Goal: Task Accomplishment & Management: Manage account settings

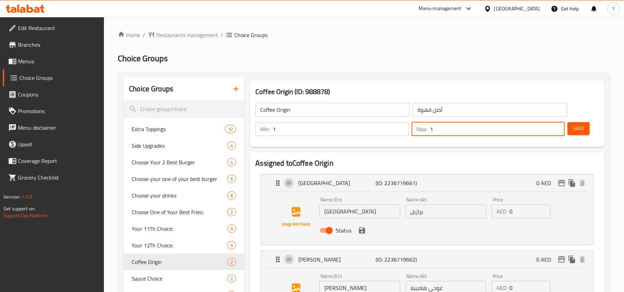
click at [580, 127] on span "Save" at bounding box center [578, 128] width 11 height 9
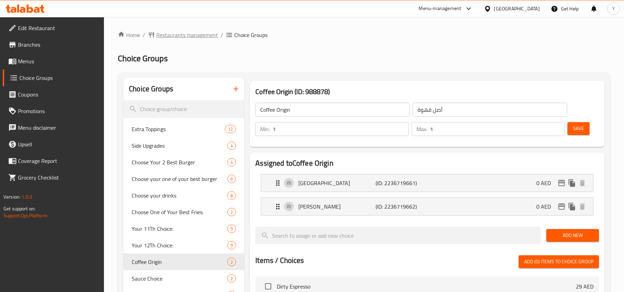
click at [162, 35] on span "Restaurants management" at bounding box center [187, 35] width 62 height 8
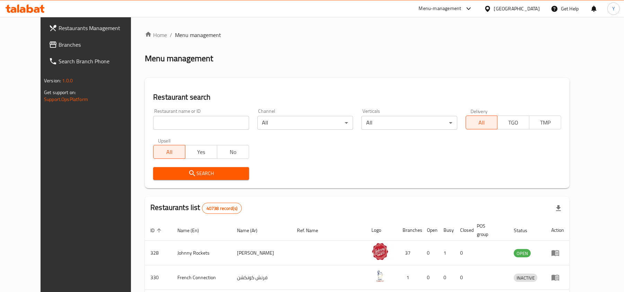
click at [42, 44] on div "Restaurants Management Branches Search Branch Phone Version: 1.0.0 Get support …" at bounding box center [312, 257] width 543 height 480
click at [59, 44] on span "Branches" at bounding box center [99, 45] width 81 height 8
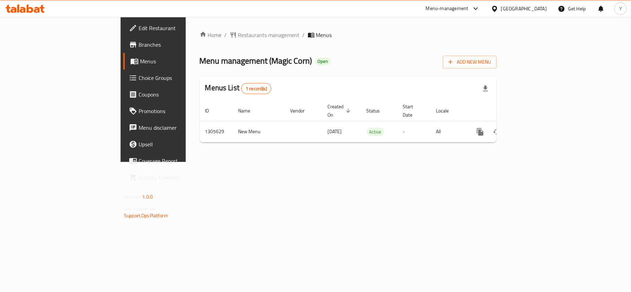
click at [138, 75] on span "Choice Groups" at bounding box center [179, 78] width 82 height 8
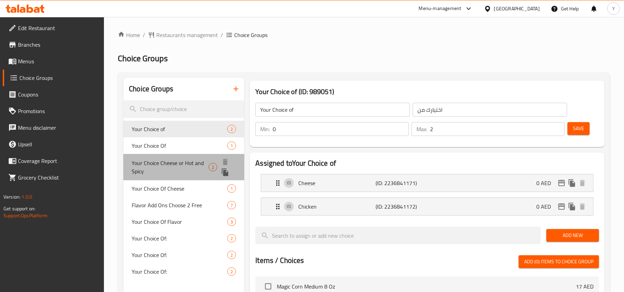
click at [166, 161] on span "Your Choice Cheese or Hot and Spicy" at bounding box center [170, 167] width 77 height 17
type input "Your Choice Cheese or Hot and Spicy"
type input "اختيارك من الجبن أو حار وبهارات"
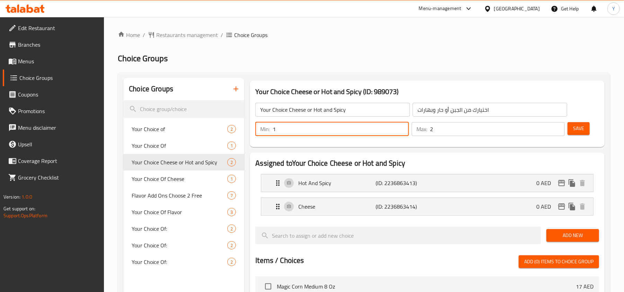
type input "1"
click at [400, 127] on input "1" at bounding box center [340, 129] width 136 height 14
type input "1"
click at [557, 132] on input "1" at bounding box center [497, 129] width 135 height 14
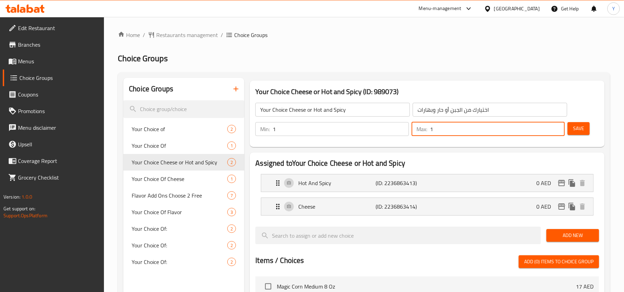
click at [582, 126] on span "Save" at bounding box center [578, 128] width 11 height 9
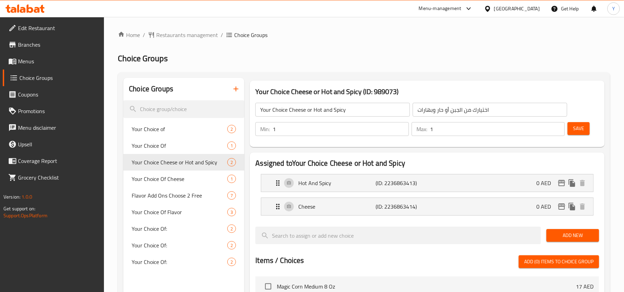
click at [514, 8] on div "[GEOGRAPHIC_DATA]" at bounding box center [517, 9] width 46 height 8
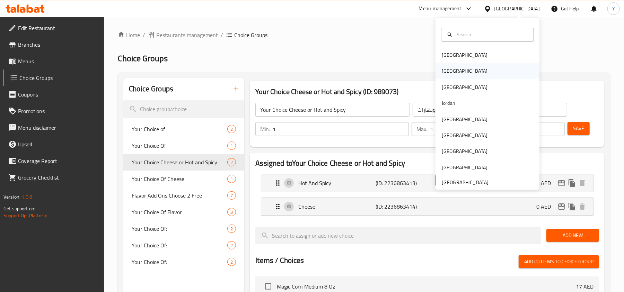
click at [441, 73] on div "[GEOGRAPHIC_DATA]" at bounding box center [464, 71] width 46 height 8
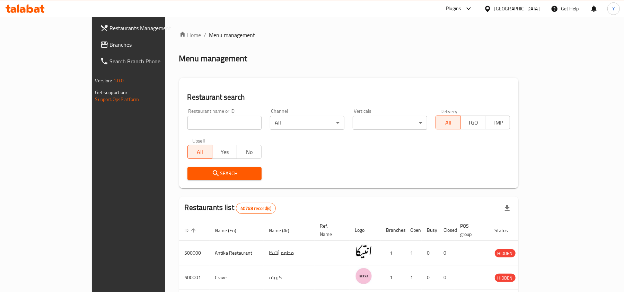
click at [187, 122] on input "search" at bounding box center [224, 123] width 74 height 14
paste input "631790"
type input "631790"
click at [193, 175] on span "Search" at bounding box center [224, 173] width 63 height 9
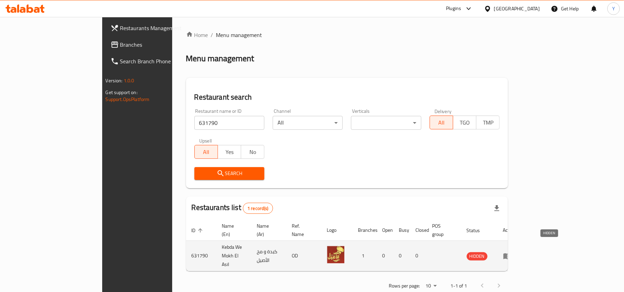
click at [487, 252] on span "HIDDEN" at bounding box center [476, 256] width 21 height 8
click at [511, 253] on icon "enhanced table" at bounding box center [507, 256] width 8 height 6
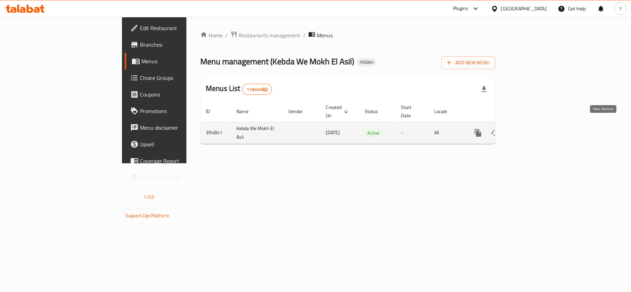
click at [532, 129] on icon "enhanced table" at bounding box center [528, 133] width 8 height 8
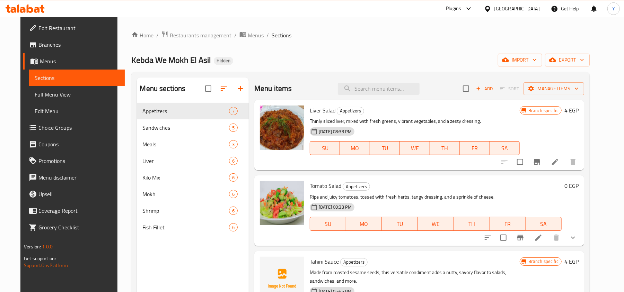
click at [65, 44] on span "Branches" at bounding box center [78, 45] width 81 height 8
